Goal: Transaction & Acquisition: Download file/media

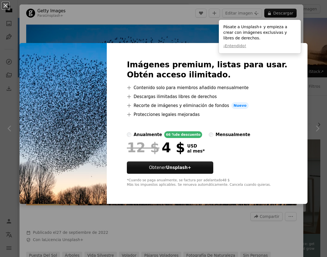
scroll to position [244, 0]
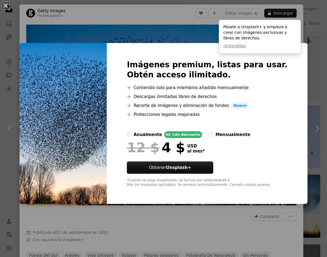
click at [199, 30] on div "An X shape Imágenes premium, listas para usar. Obtén acceso ilimitado. A plus s…" at bounding box center [163, 128] width 327 height 257
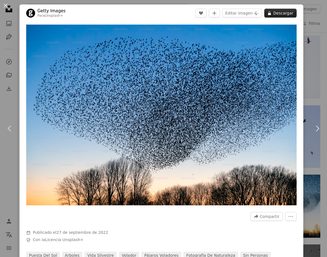
click at [287, 15] on button "A lock Descargar" at bounding box center [281, 13] width 32 height 9
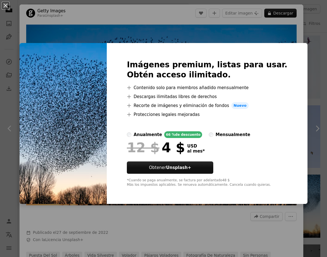
click at [93, 39] on div "An X shape Imágenes premium, listas para usar. Obtén acceso ilimitado. A plus s…" at bounding box center [163, 128] width 327 height 257
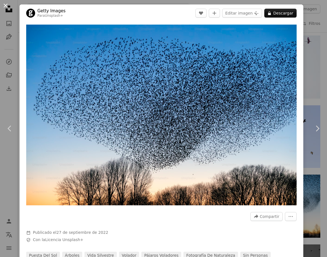
click at [6, 6] on button "An X shape" at bounding box center [5, 5] width 7 height 7
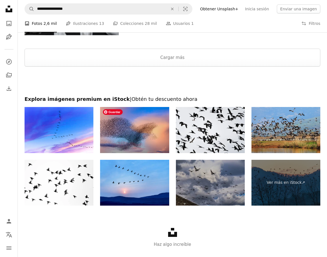
scroll to position [763, 0]
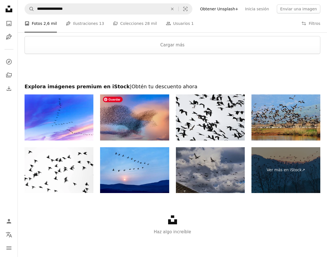
click at [141, 122] on img at bounding box center [134, 117] width 69 height 46
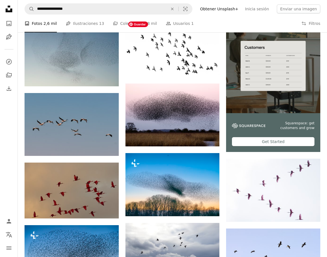
scroll to position [124, 0]
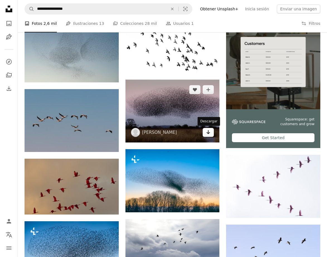
click at [208, 132] on icon "Arrow pointing down" at bounding box center [208, 132] width 4 height 7
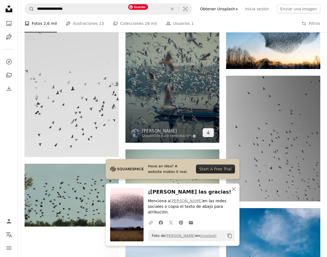
scroll to position [413, 0]
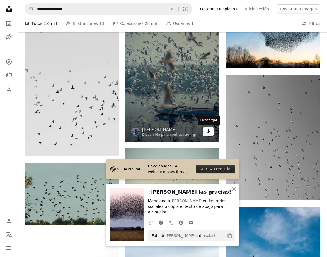
click at [212, 131] on link "Arrow pointing down" at bounding box center [208, 131] width 11 height 9
